Goal: Find specific page/section: Find specific page/section

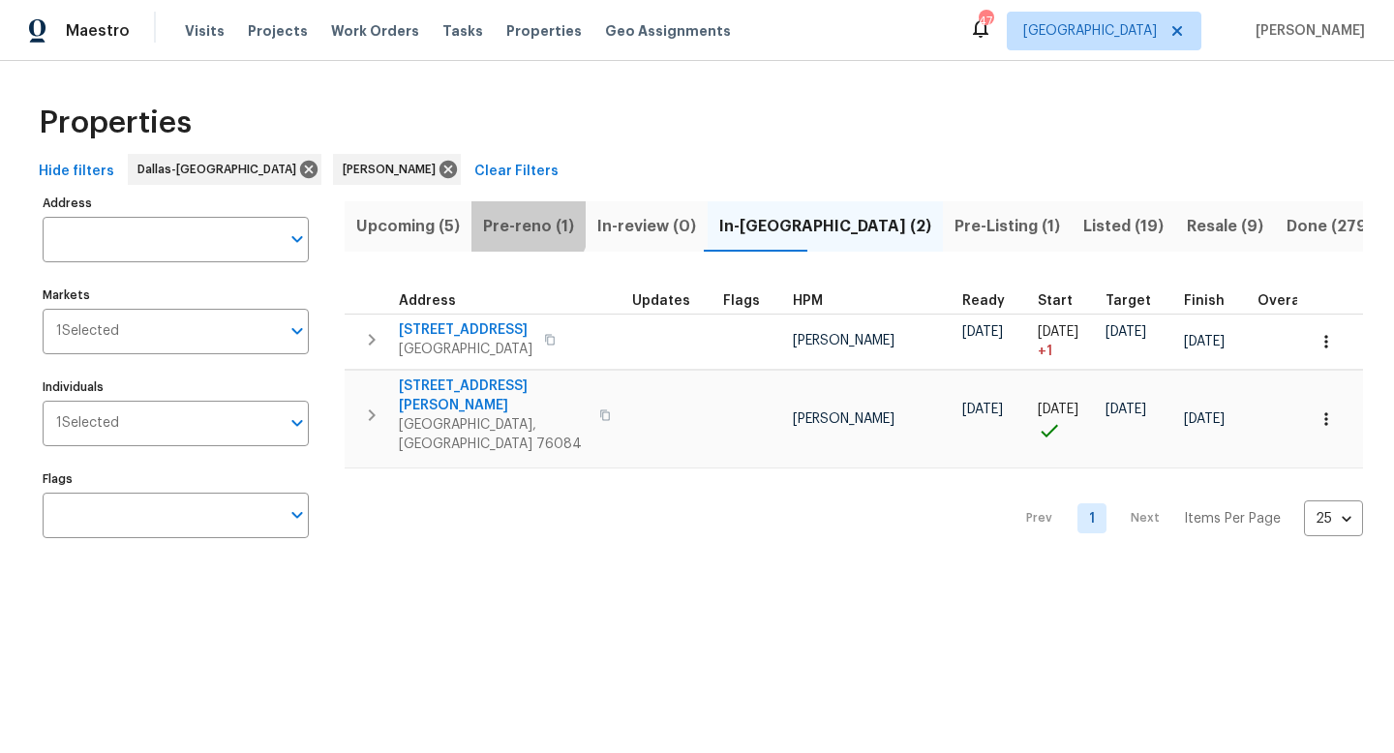
click at [521, 221] on span "Pre-reno (1)" at bounding box center [528, 226] width 91 height 27
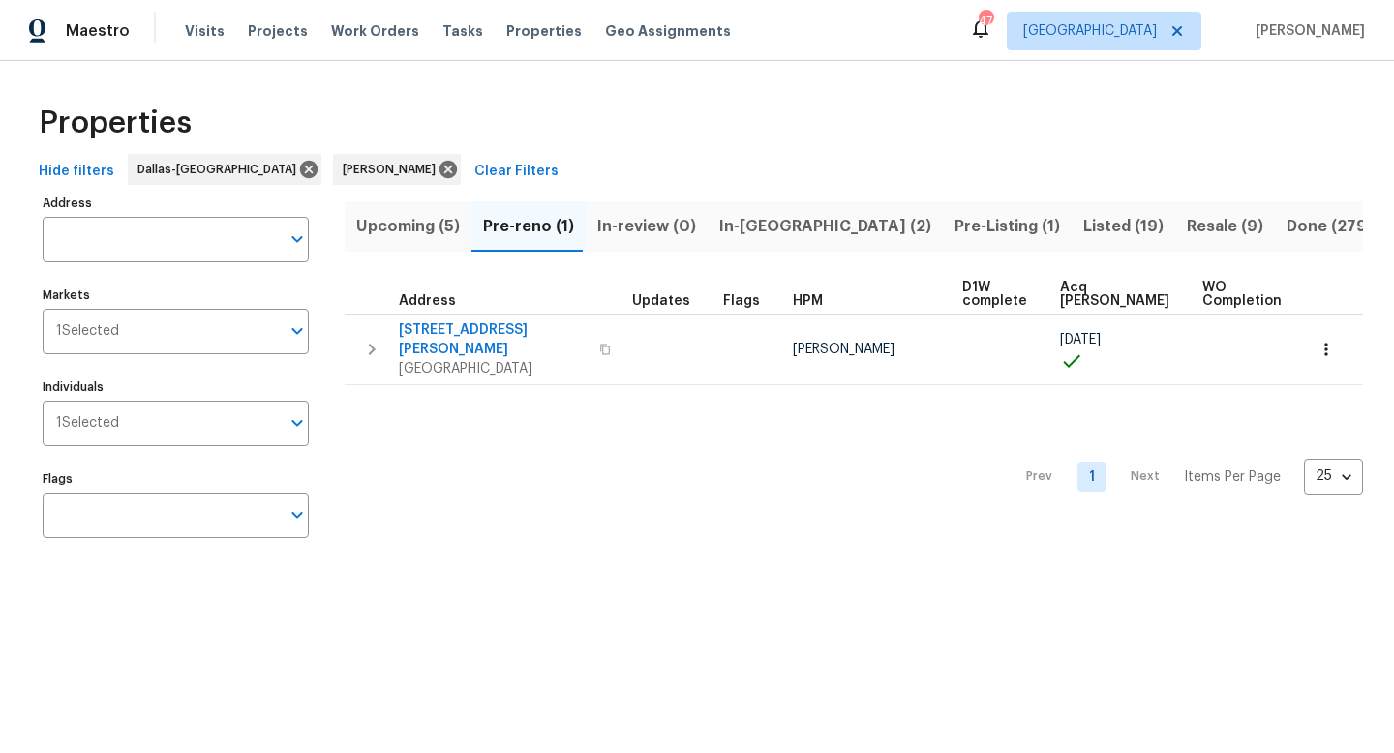
click at [405, 227] on span "Upcoming (5)" at bounding box center [408, 226] width 104 height 27
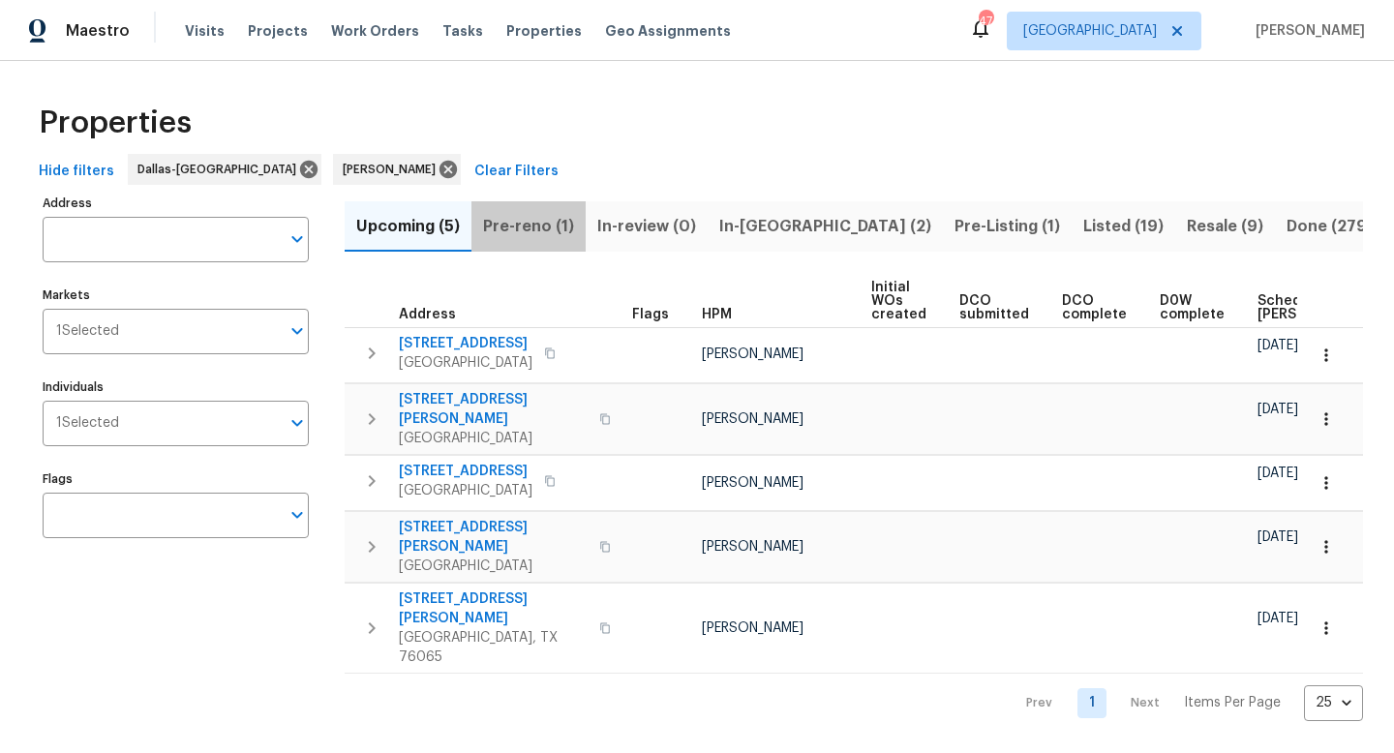
click at [551, 224] on span "Pre-reno (1)" at bounding box center [528, 226] width 91 height 27
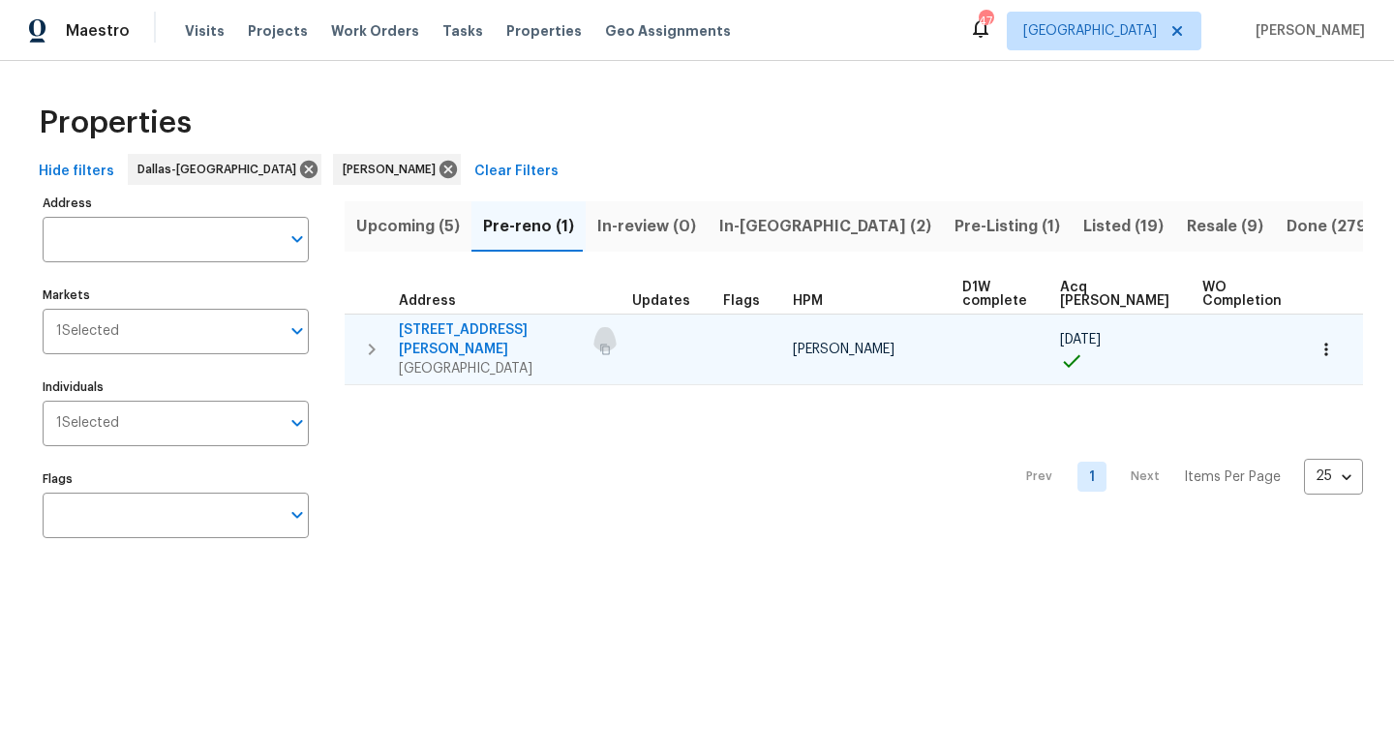
click at [599, 344] on icon "button" at bounding box center [605, 350] width 12 height 12
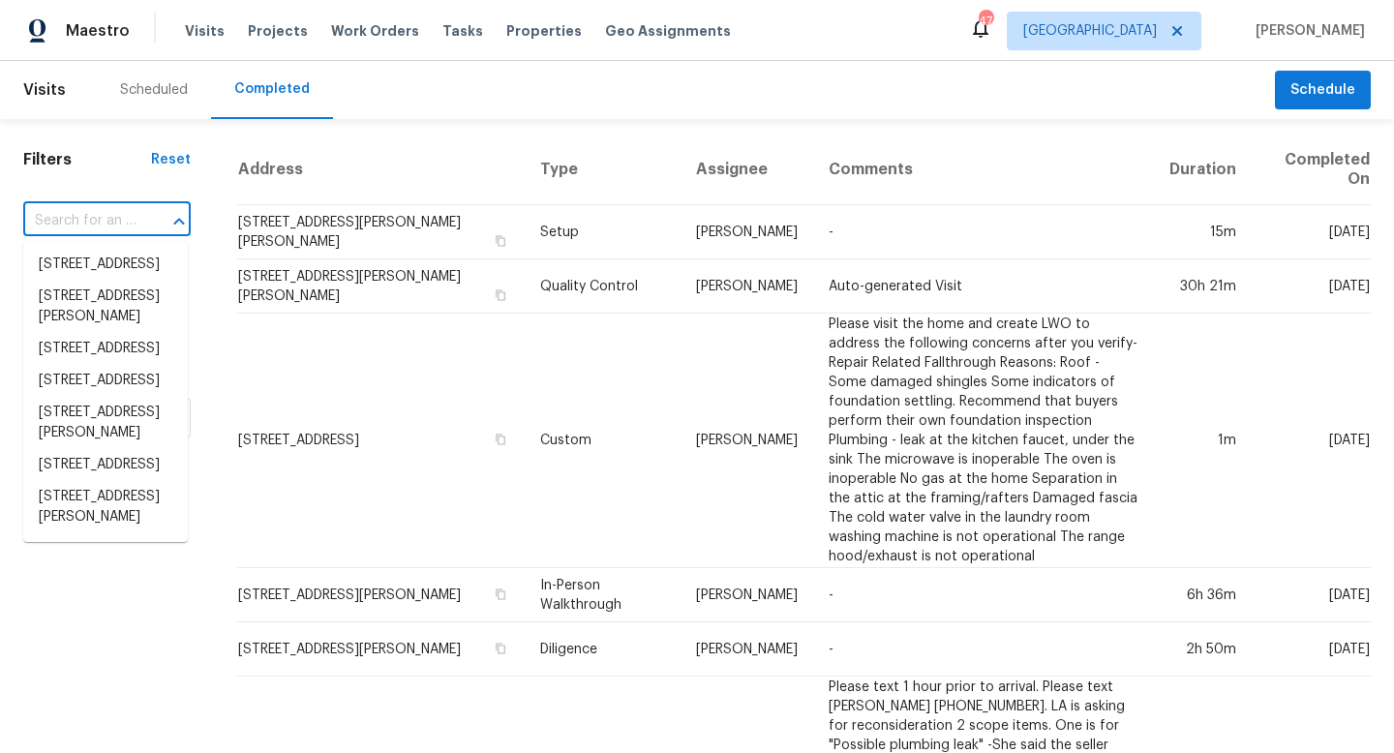
click at [105, 214] on input "text" at bounding box center [79, 221] width 113 height 30
paste input "2617 Whitehurst Dr, Fort Worth, TX 76133"
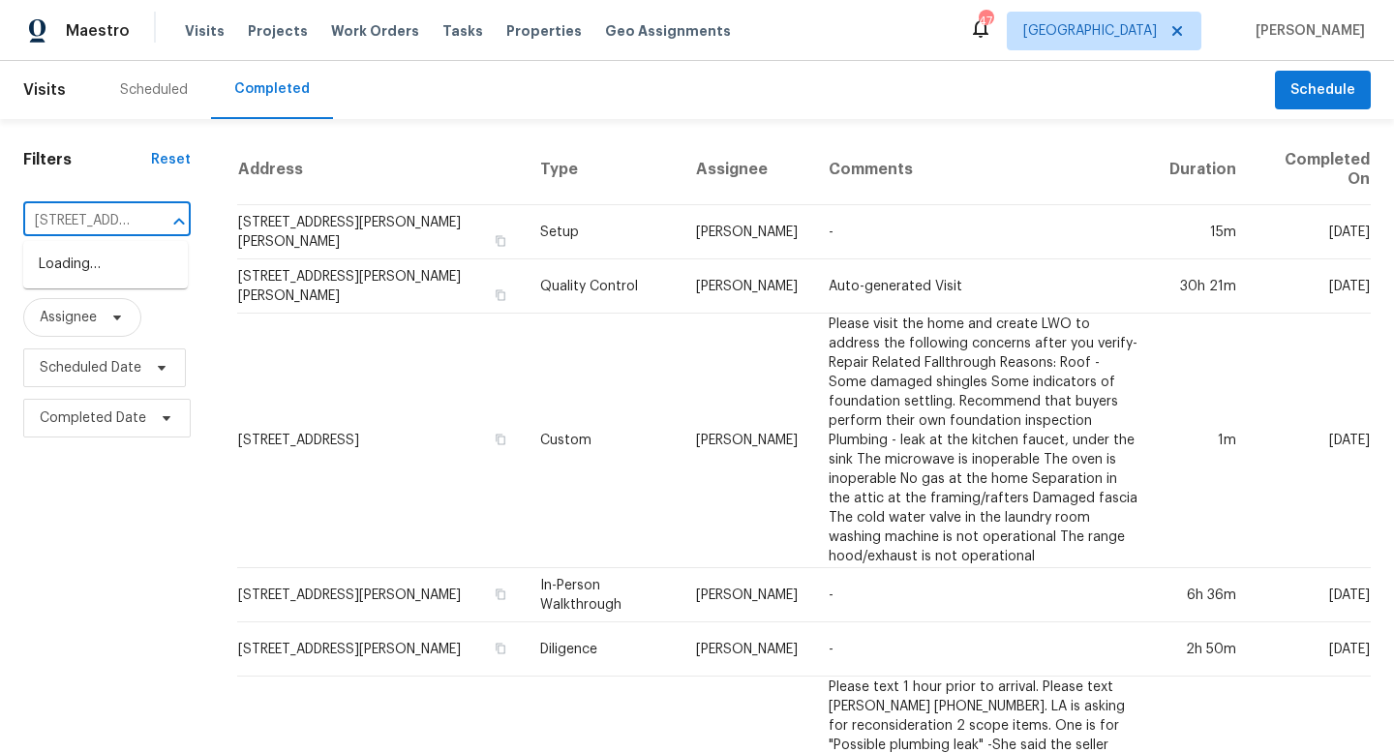
scroll to position [0, 158]
type input "2617 Whitehurst Dr, Fort Worth, TX 76133"
click at [115, 285] on li "2617 Whitehurst Dr, Fort Worth, TX 76133" at bounding box center [105, 275] width 165 height 52
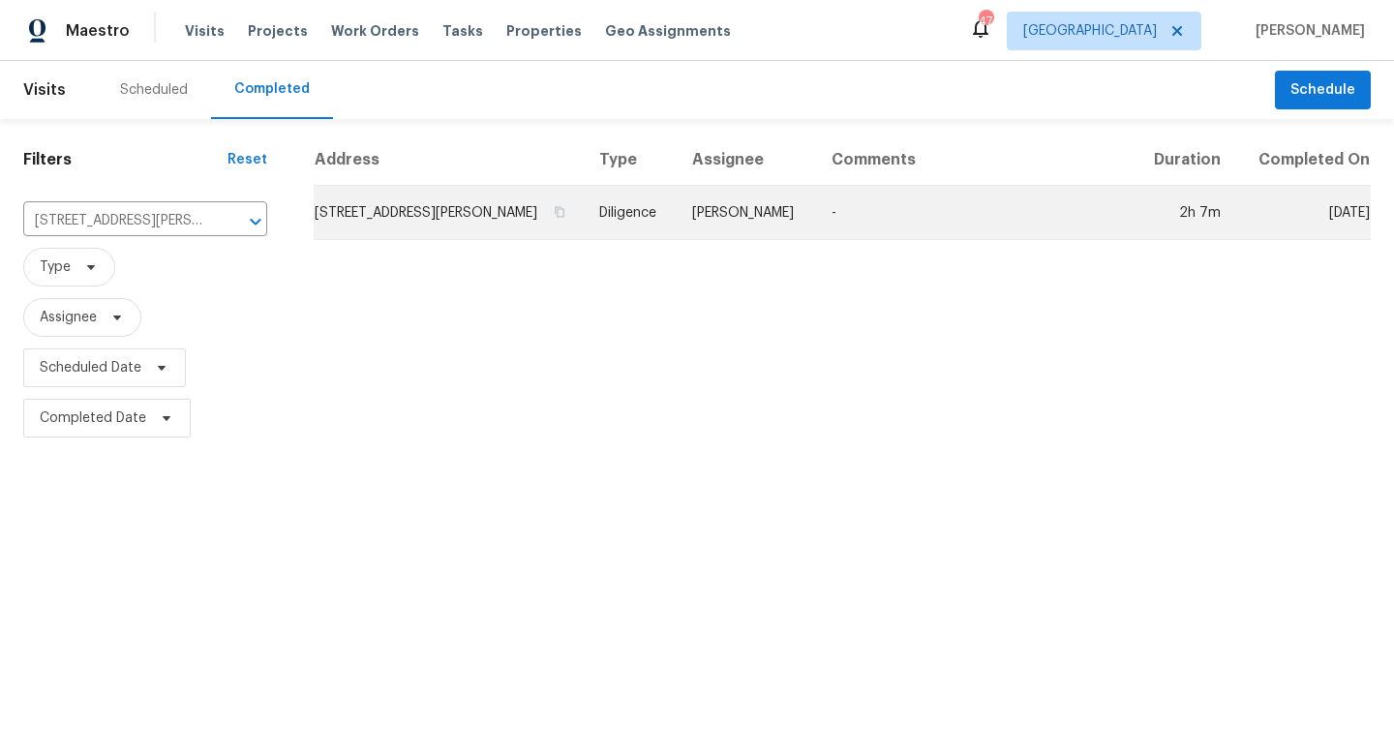
click at [676, 223] on td "Diligence" at bounding box center [630, 213] width 93 height 54
